Goal: Find specific page/section: Find specific page/section

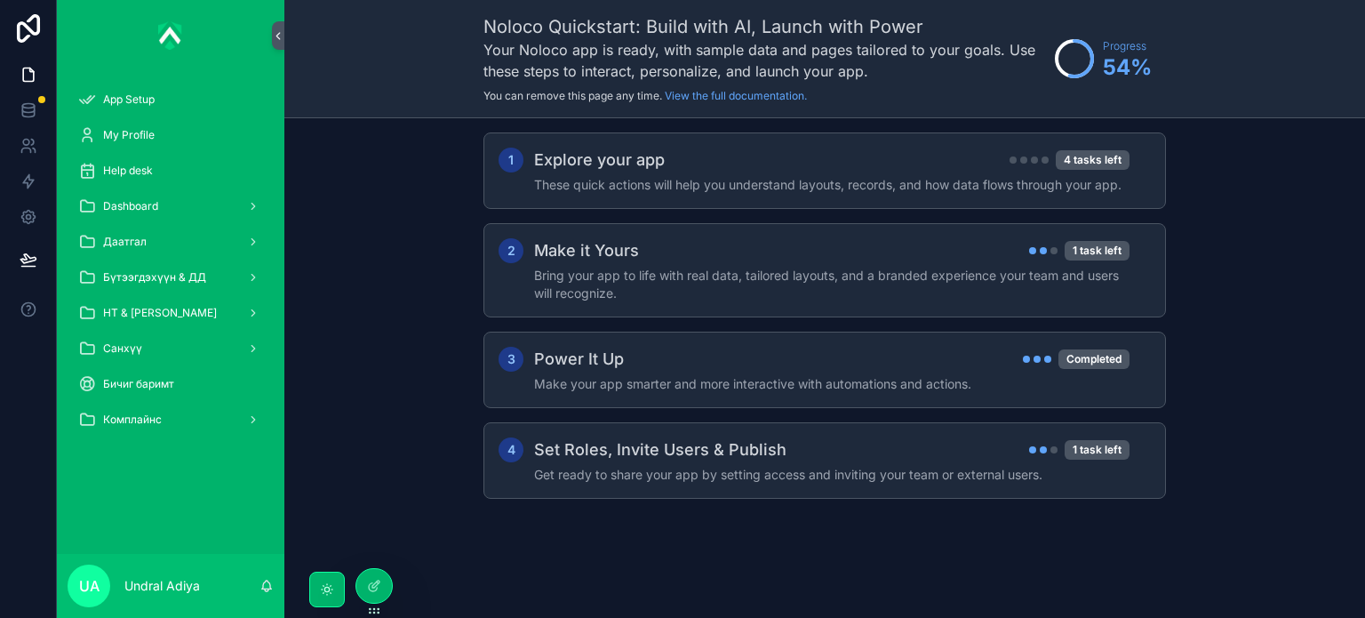
click at [1254, 228] on div "1 Explore your app 4 tasks left These quick actions will help you understand la…" at bounding box center [824, 333] width 1081 height 430
click at [133, 216] on div "Dashboard" at bounding box center [170, 206] width 185 height 28
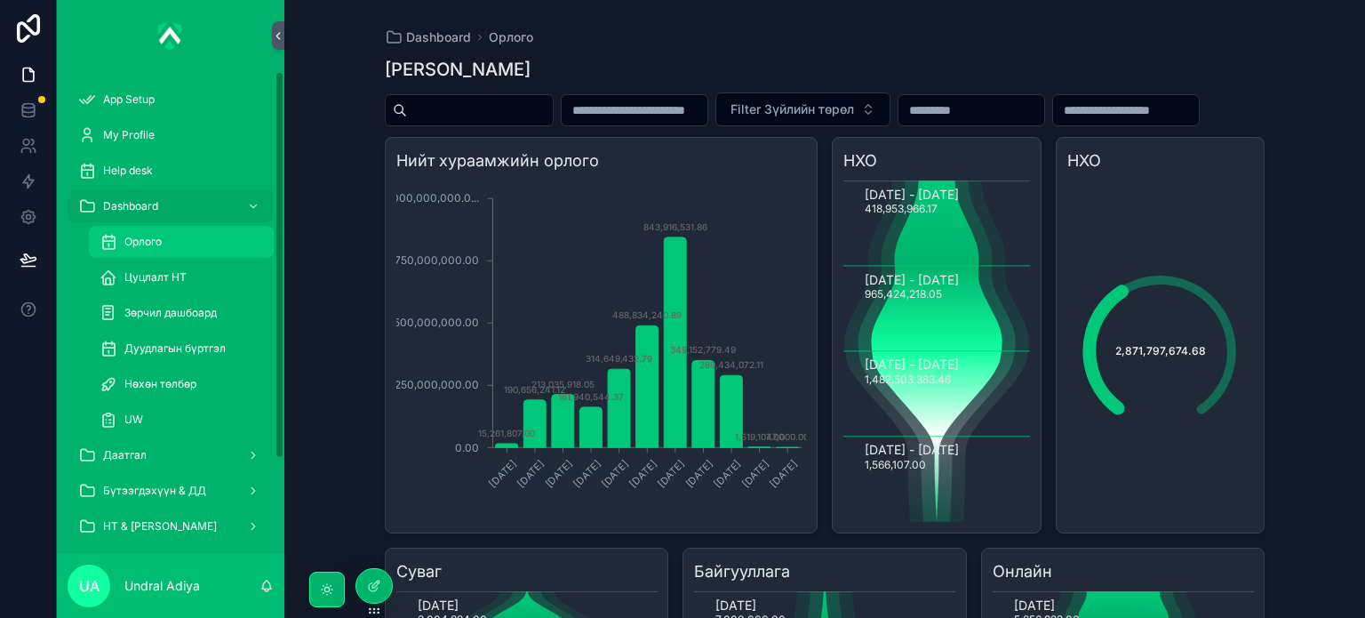
click at [222, 226] on div "Орлого" at bounding box center [181, 242] width 206 height 36
click at [210, 244] on div "Орлого" at bounding box center [182, 242] width 164 height 28
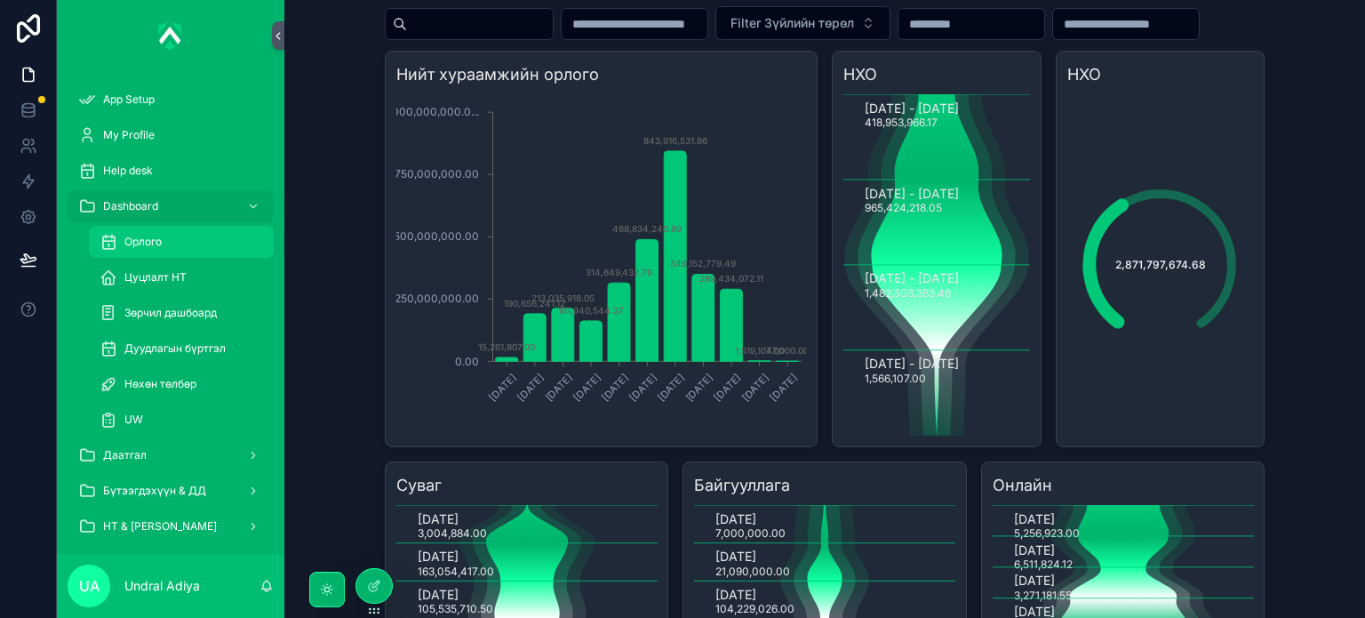
scroll to position [89, 0]
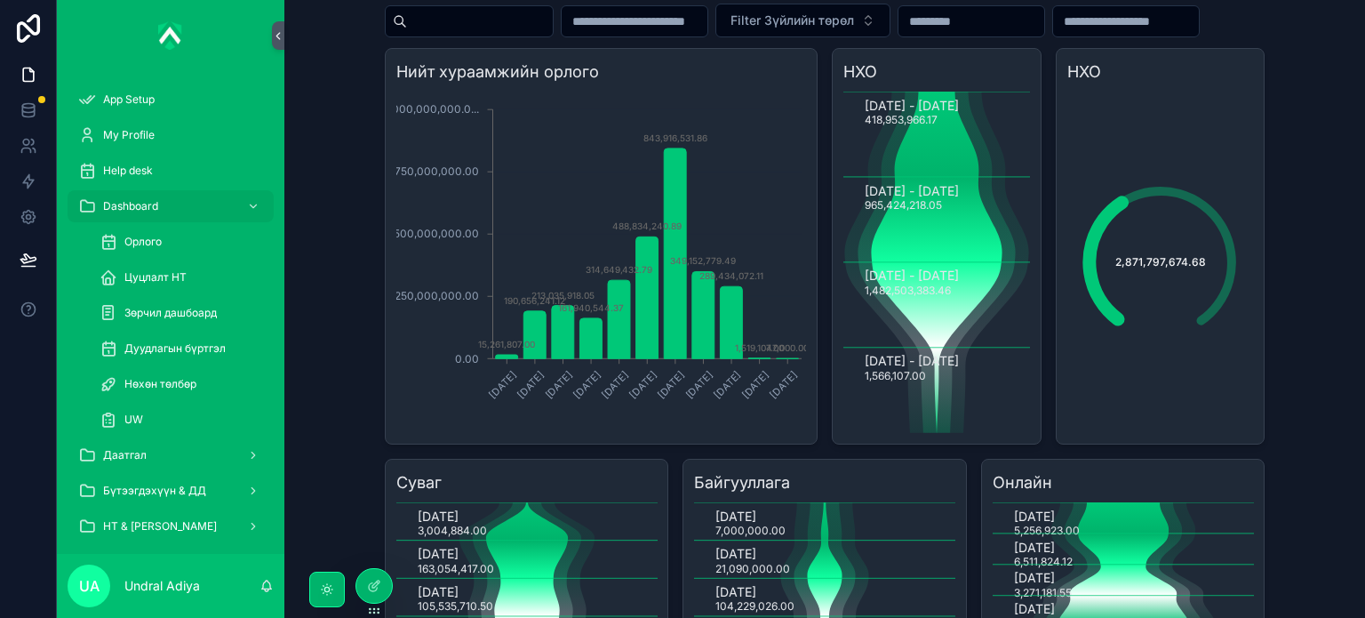
click at [1148, 332] on div "2,871,797,674.68" at bounding box center [1160, 262] width 187 height 187
click at [1144, 276] on div "2,871,797,674.68" at bounding box center [1160, 262] width 187 height 187
click at [1134, 347] on div "2,871,797,674.68" at bounding box center [1160, 262] width 187 height 187
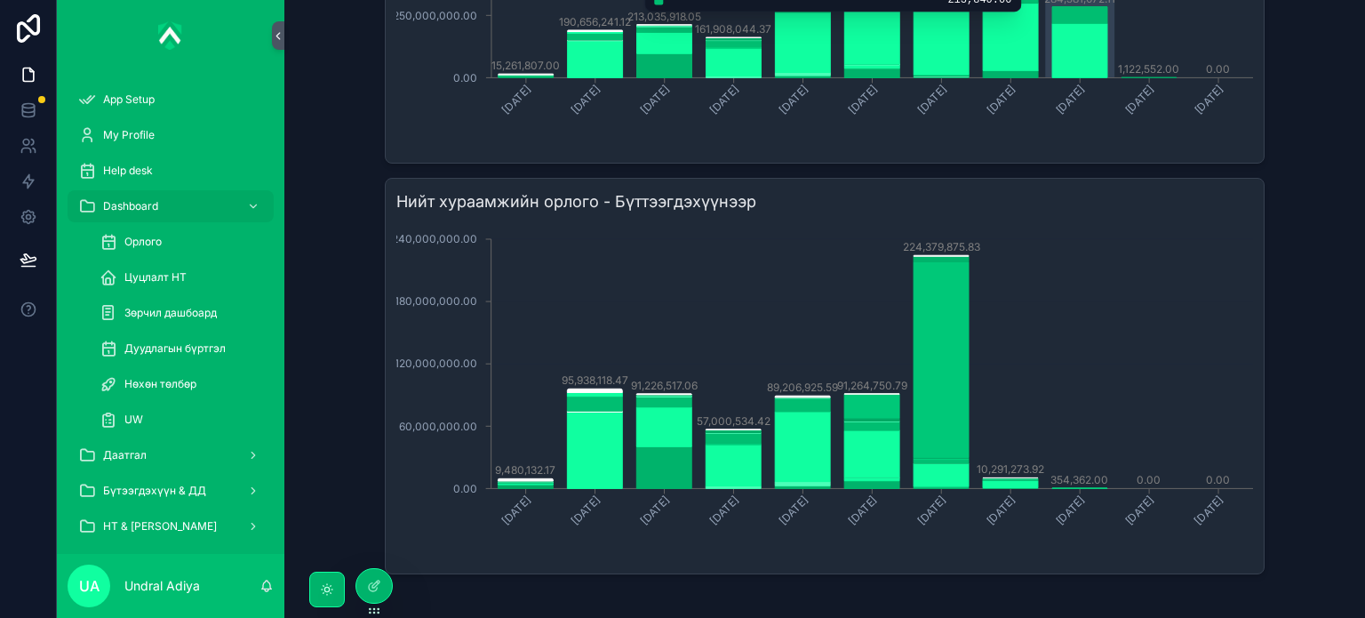
scroll to position [1241, 0]
